Goal: Information Seeking & Learning: Compare options

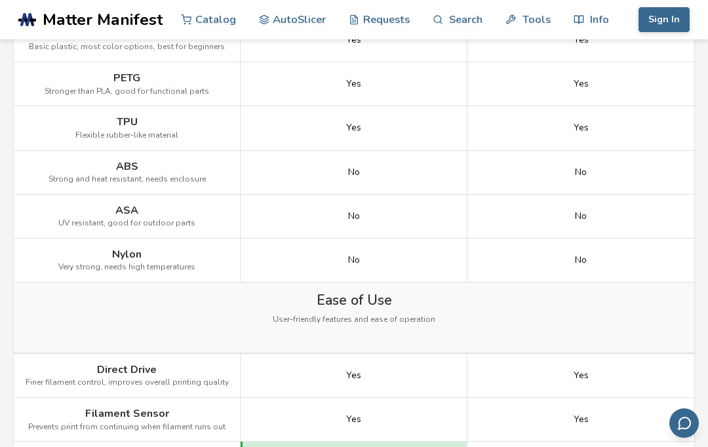
scroll to position [939, 0]
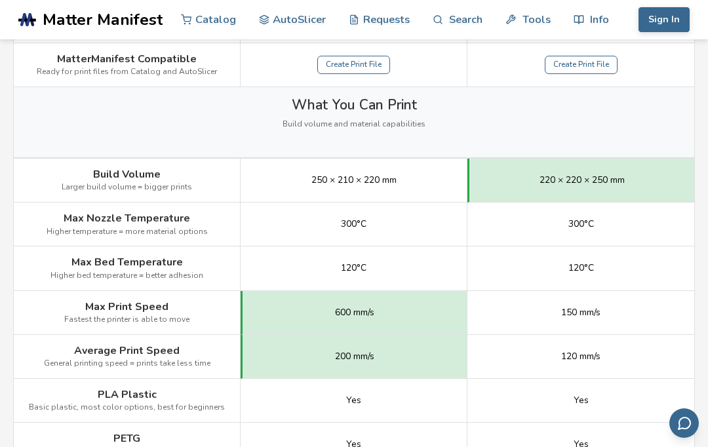
scroll to position [589, 0]
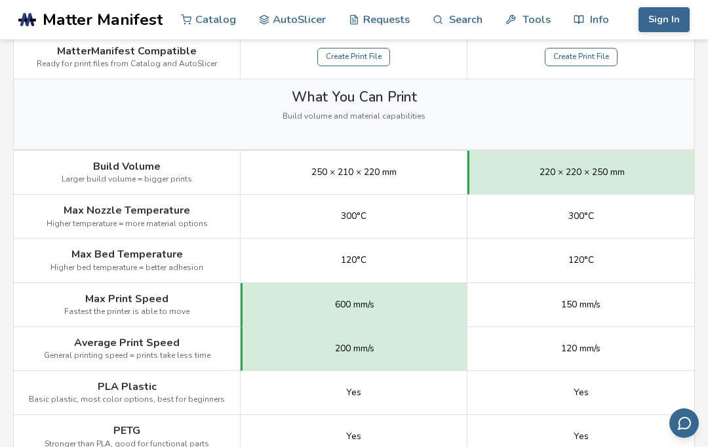
click at [672, 256] on div "120°C" at bounding box center [581, 261] width 227 height 44
click at [674, 273] on div "120°C" at bounding box center [581, 261] width 227 height 44
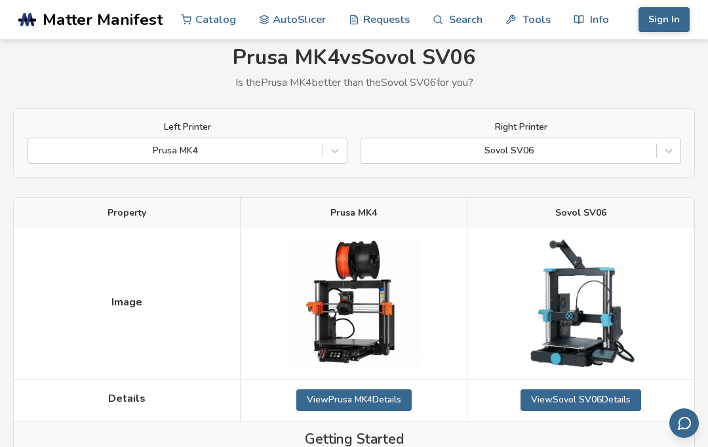
scroll to position [0, 0]
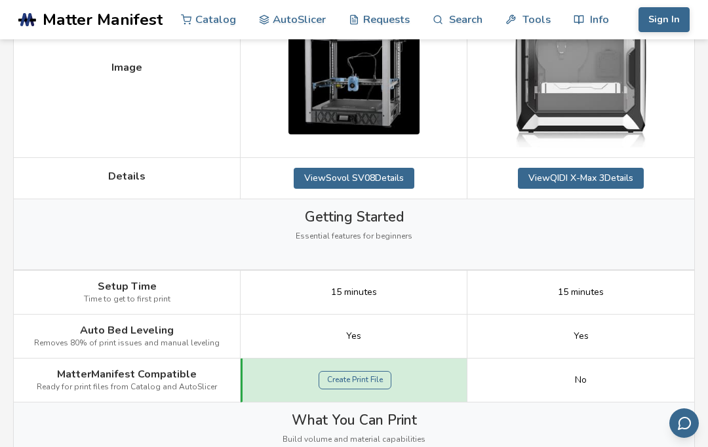
scroll to position [292, 0]
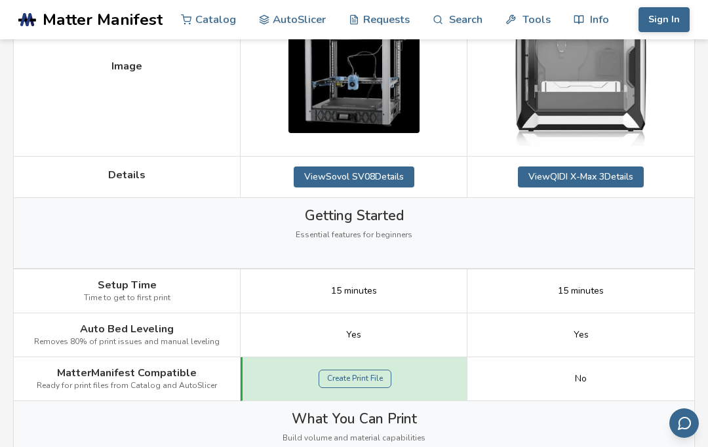
click at [620, 175] on link "View QIDI X-Max 3 Details" at bounding box center [581, 177] width 126 height 21
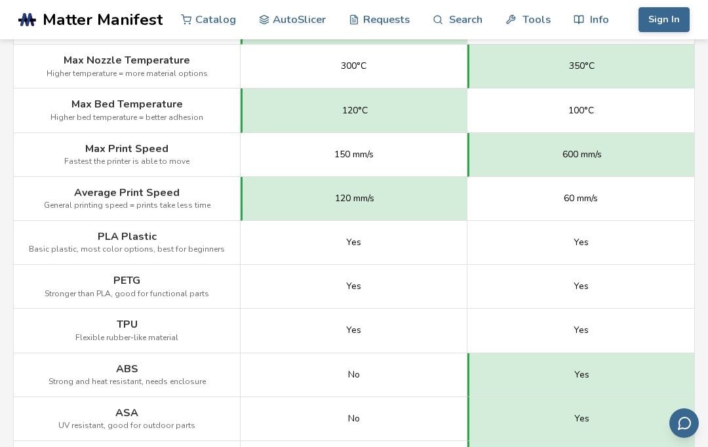
scroll to position [746, 0]
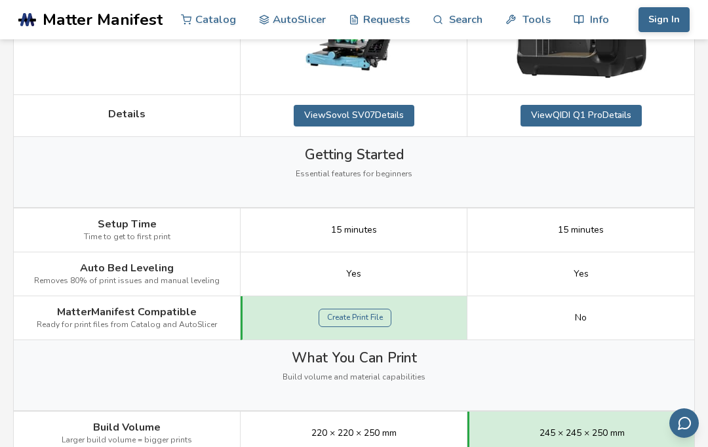
scroll to position [310, 0]
